Goal: Navigation & Orientation: Find specific page/section

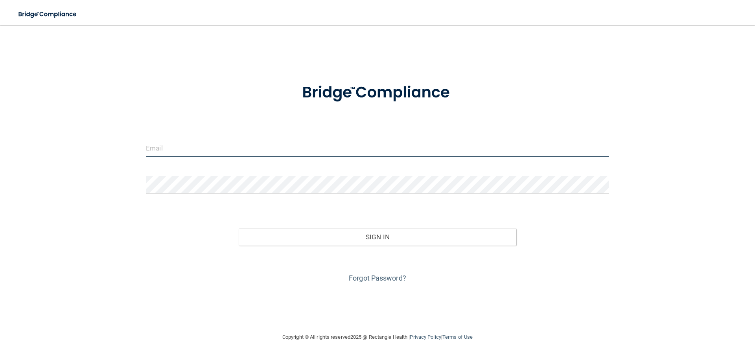
type input "[EMAIL_ADDRESS][DOMAIN_NAME]"
drag, startPoint x: 368, startPoint y: 153, endPoint x: 367, endPoint y: 158, distance: 4.4
click at [367, 158] on div "[EMAIL_ADDRESS][DOMAIN_NAME]" at bounding box center [377, 151] width 475 height 24
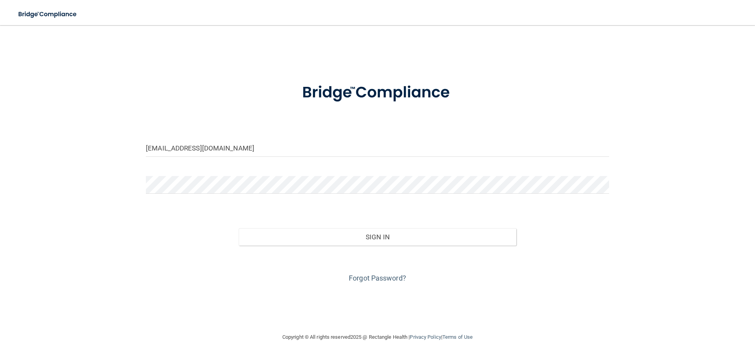
click at [267, 220] on div "Sign In" at bounding box center [377, 229] width 475 height 33
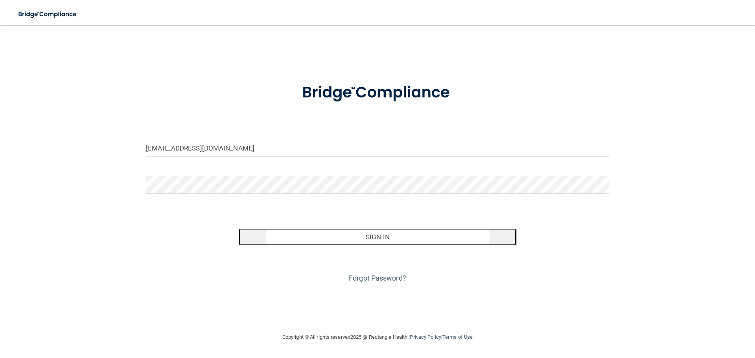
click at [284, 234] on button "Sign In" at bounding box center [378, 236] width 278 height 17
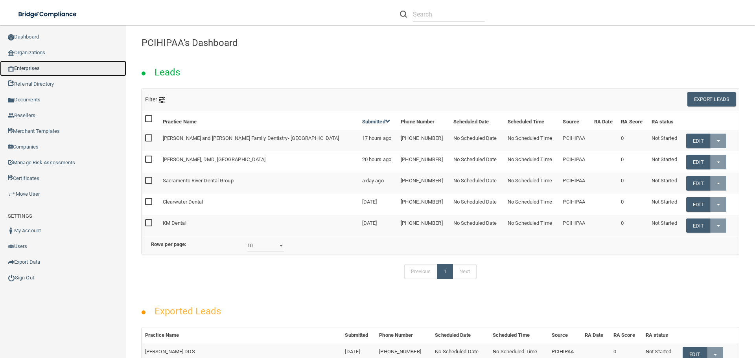
click at [45, 61] on link "Enterprises" at bounding box center [63, 69] width 126 height 16
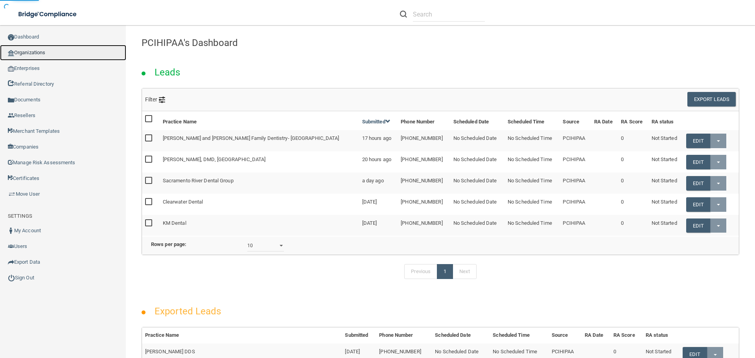
click at [45, 54] on link "Organizations" at bounding box center [63, 53] width 126 height 16
